Goal: Book appointment/travel/reservation

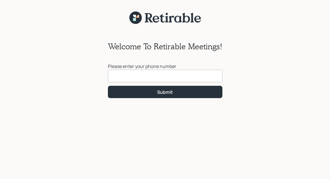
click at [172, 79] on input at bounding box center [165, 76] width 114 height 13
type input "[PHONE_NUMBER]"
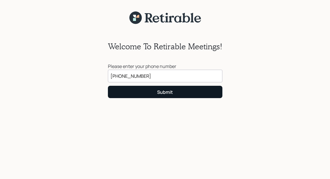
click at [179, 87] on button "Submit" at bounding box center [165, 92] width 114 height 12
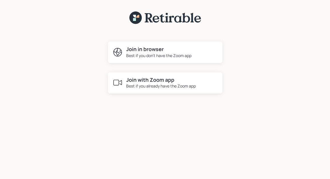
click at [165, 86] on div "Best if you already have the Zoom app" at bounding box center [161, 86] width 70 height 6
